Goal: Information Seeking & Learning: Learn about a topic

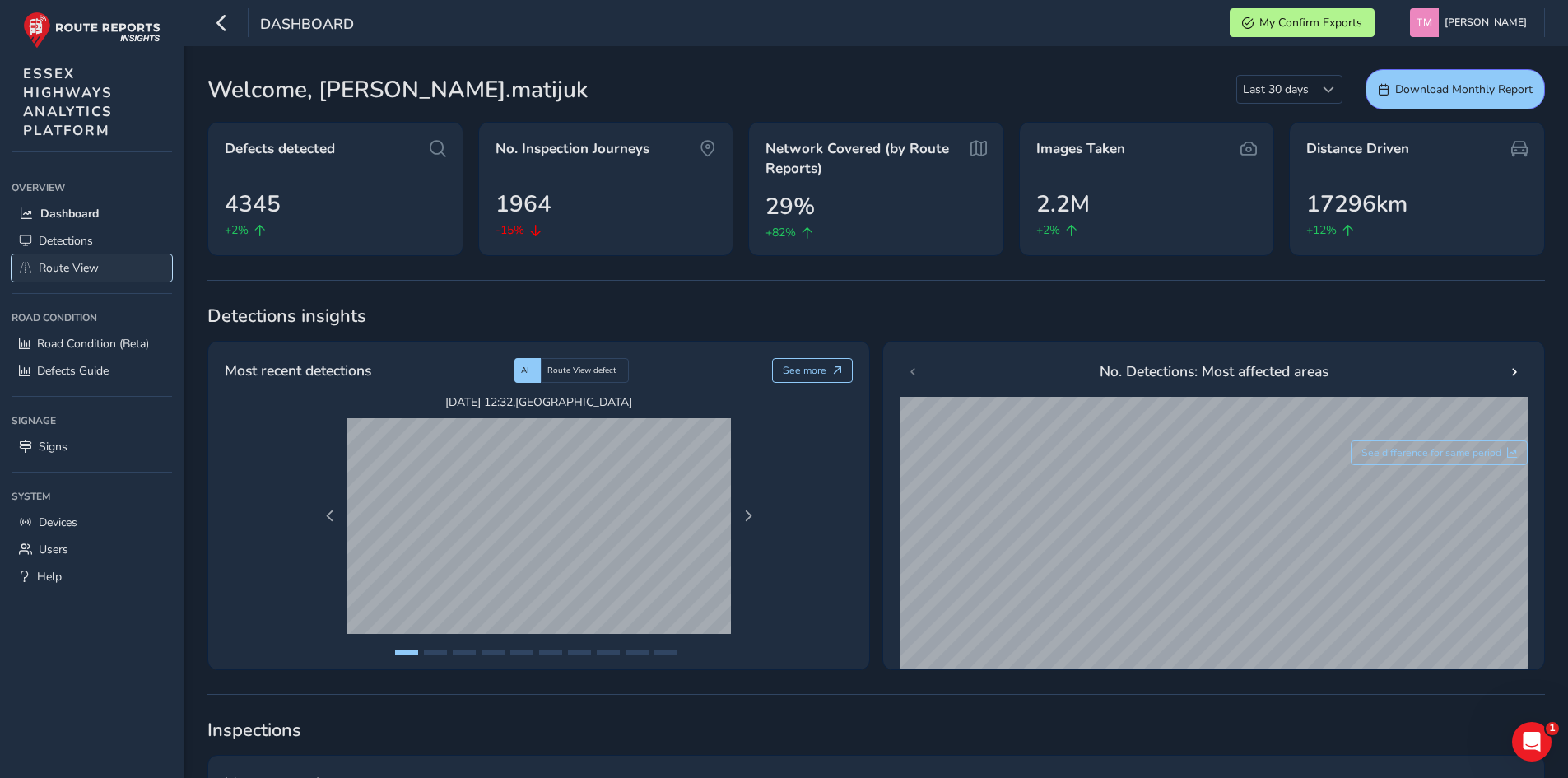
click at [62, 269] on span "Route View" at bounding box center [69, 267] width 60 height 16
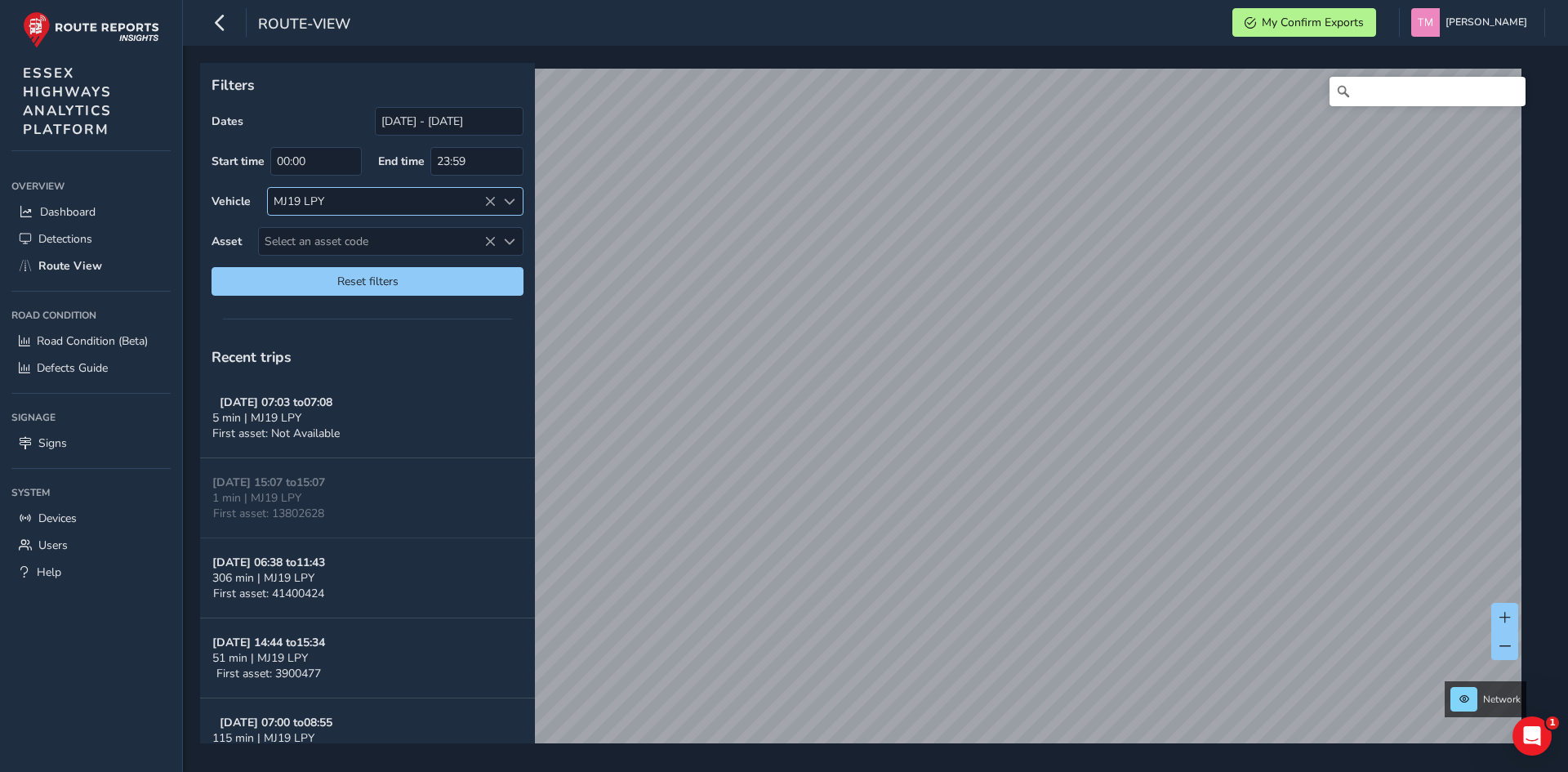
click at [492, 196] on icon at bounding box center [490, 202] width 11 height 11
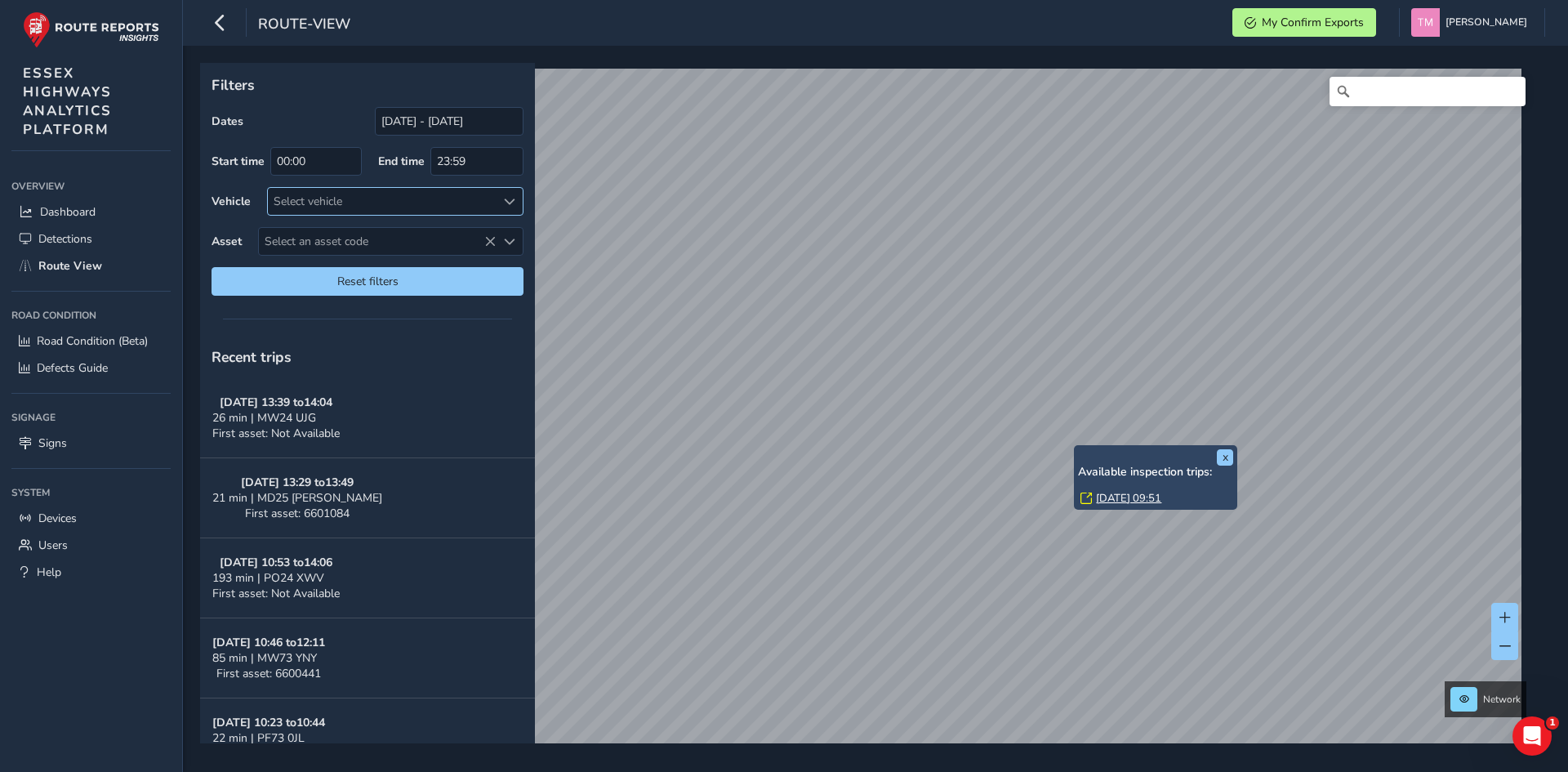
click at [1132, 497] on link "[DATE] 09:51" at bounding box center [1128, 498] width 65 height 15
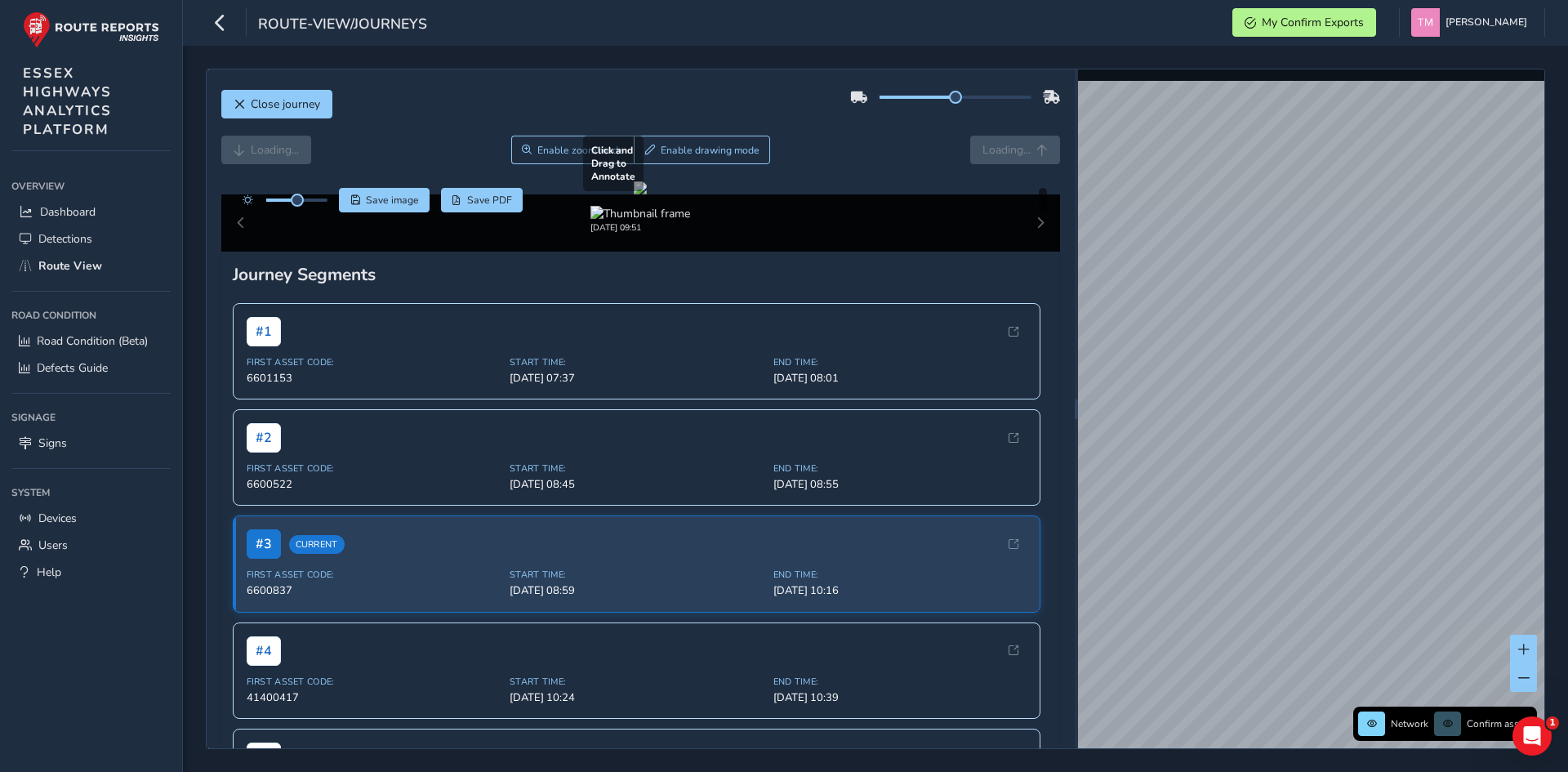
click at [647, 194] on div at bounding box center [640, 188] width 13 height 13
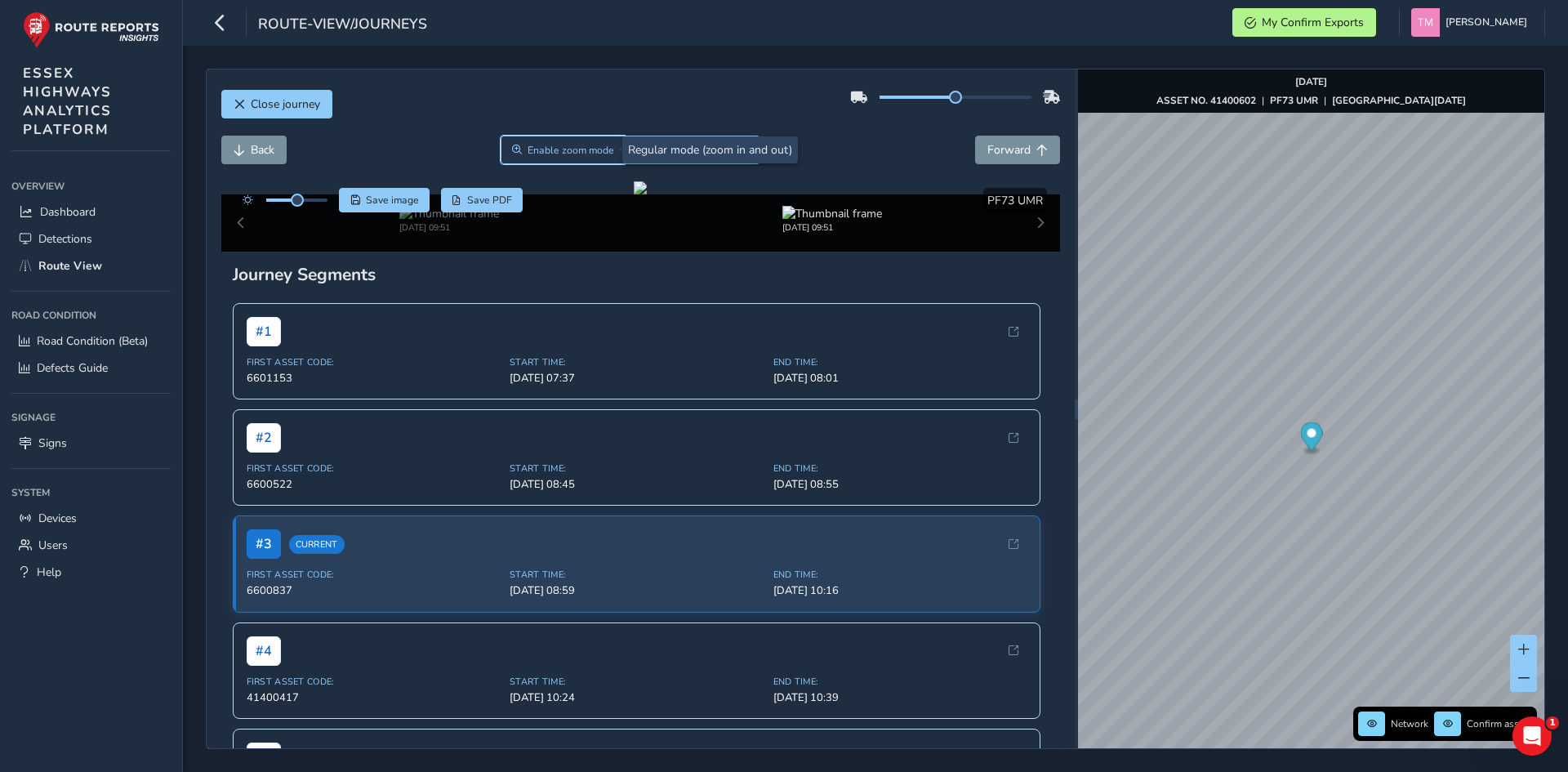
click at [544, 147] on span "Enable zoom mode" at bounding box center [570, 150] width 87 height 13
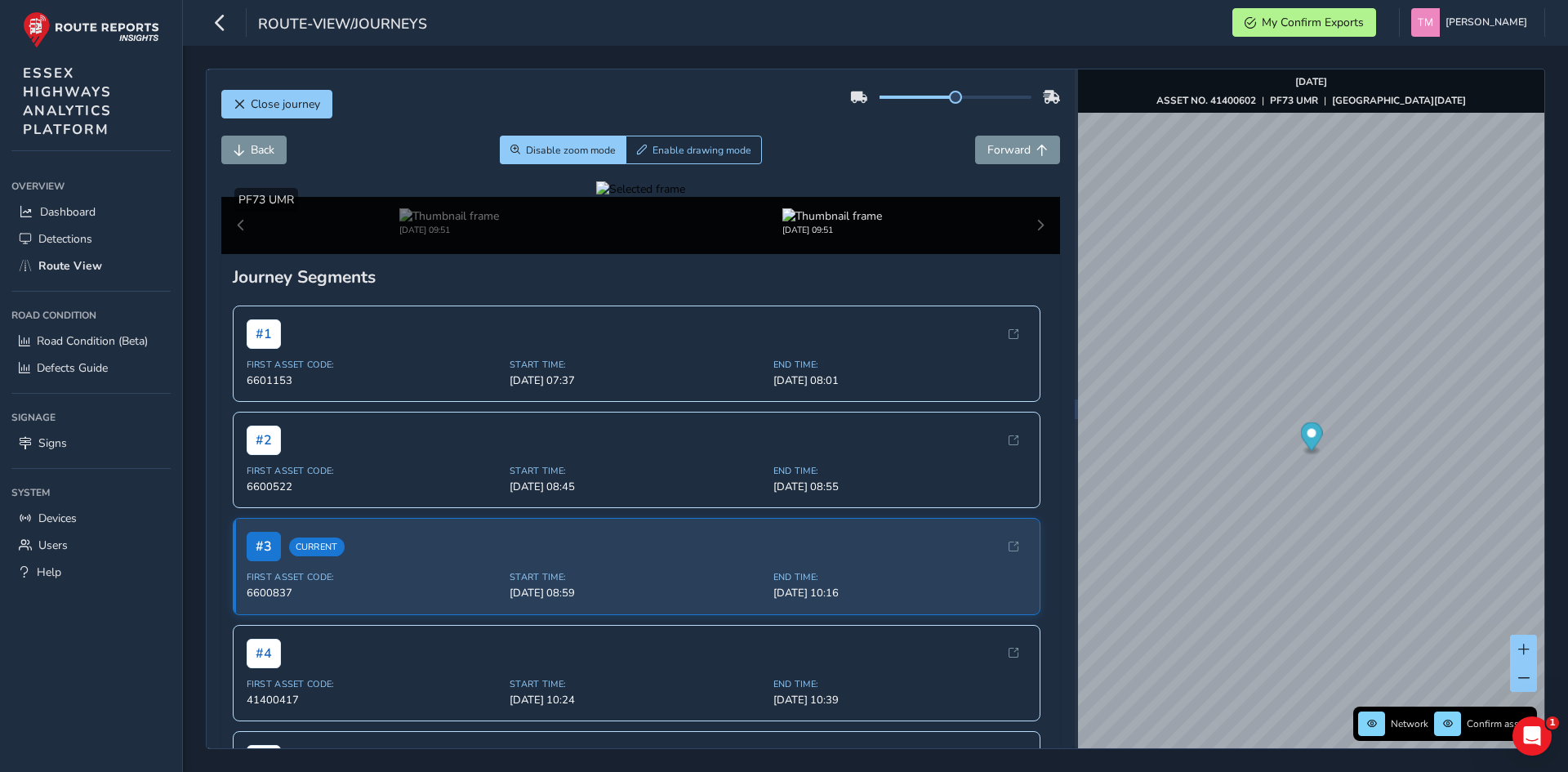
click at [596, 197] on div at bounding box center [640, 189] width 89 height 16
click at [399, 525] on img at bounding box center [1443, 210] width 2352 height 1323
